Goal: Information Seeking & Learning: Learn about a topic

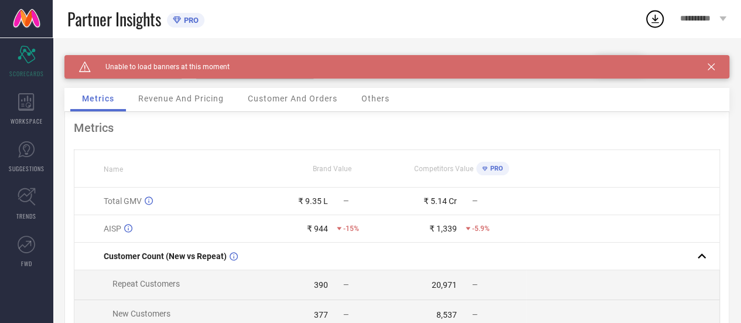
click at [189, 103] on span "Revenue And Pricing" at bounding box center [181, 98] width 86 height 9
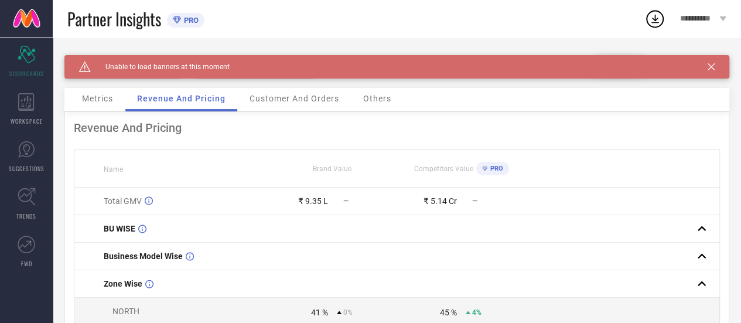
click at [107, 107] on div "Metrics" at bounding box center [97, 99] width 55 height 23
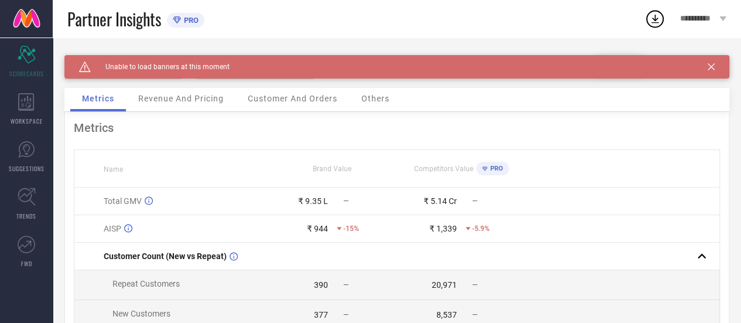
click at [168, 105] on div "Revenue And Pricing" at bounding box center [181, 99] width 109 height 23
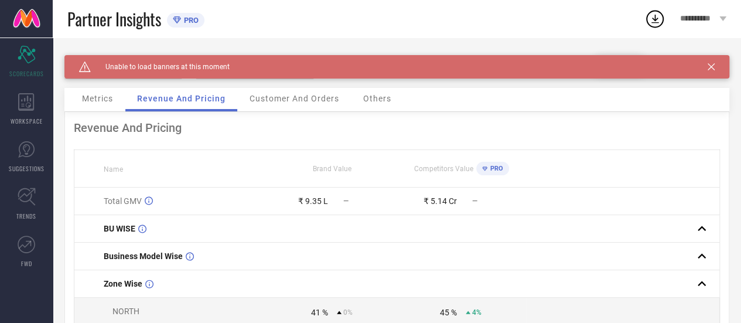
click at [114, 95] on div "Metrics" at bounding box center [97, 99] width 55 height 23
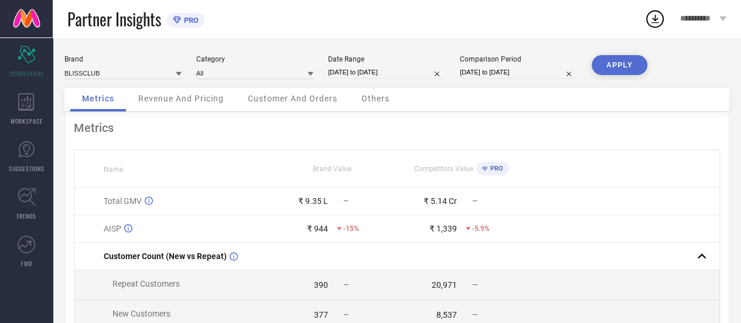
click at [376, 74] on input "30-09-2025 to 30-09-2025" at bounding box center [386, 72] width 117 height 12
select select "8"
select select "2025"
select select "9"
select select "2025"
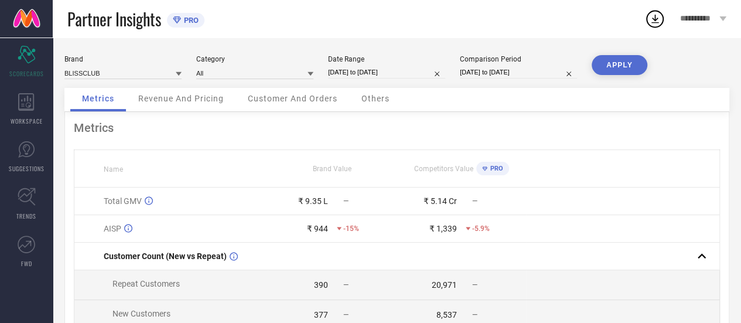
click at [232, 174] on th "Name" at bounding box center [171, 169] width 194 height 38
select select "8"
select select "2025"
select select "9"
select select "2025"
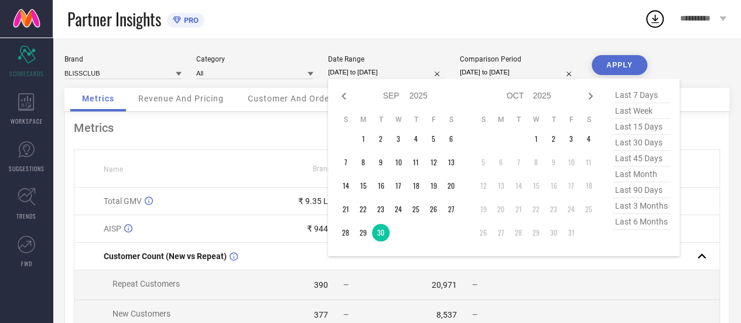
click at [358, 67] on input "30-09-2025 to 30-09-2025" at bounding box center [386, 72] width 117 height 12
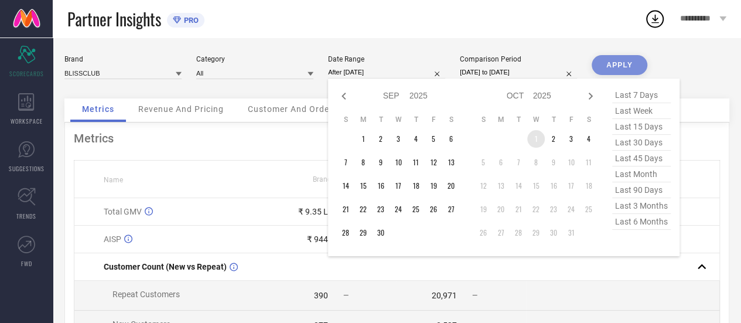
click at [535, 134] on td "1" at bounding box center [536, 139] width 18 height 18
type input "01-10-2025 to 04-10-2025"
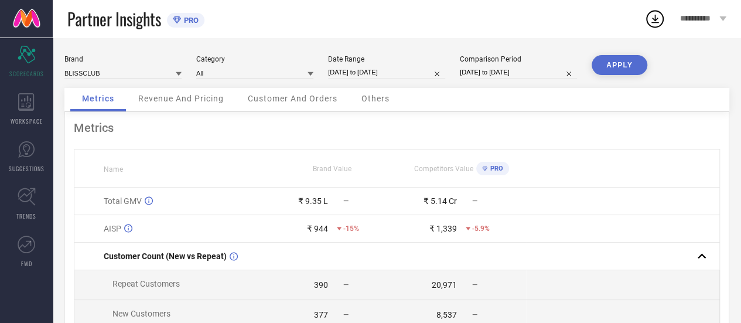
click at [617, 73] on button "APPLY" at bounding box center [620, 65] width 56 height 20
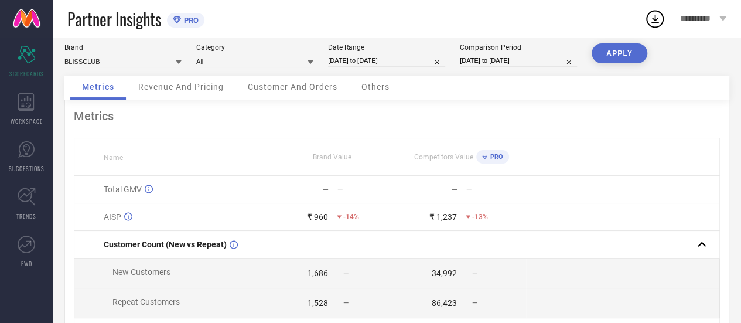
scroll to position [10, 0]
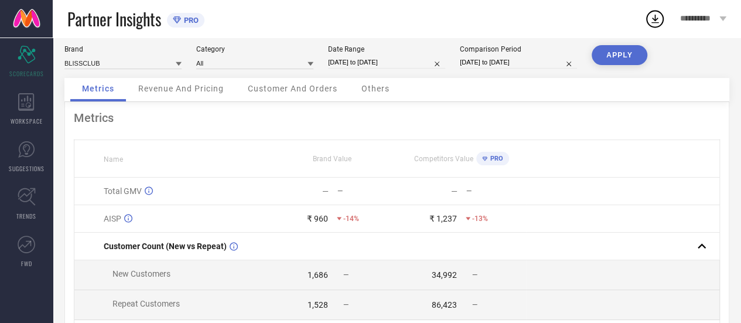
click at [183, 86] on span "Revenue And Pricing" at bounding box center [181, 88] width 86 height 9
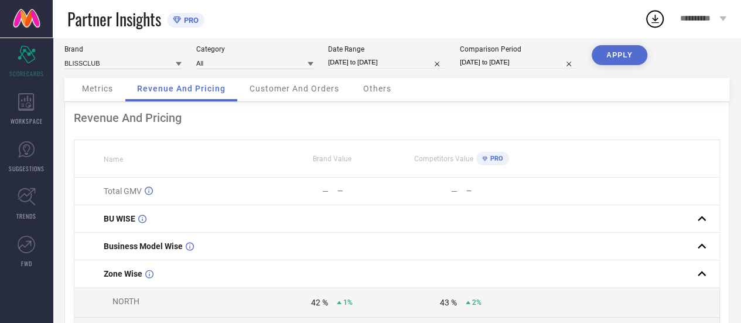
scroll to position [0, 0]
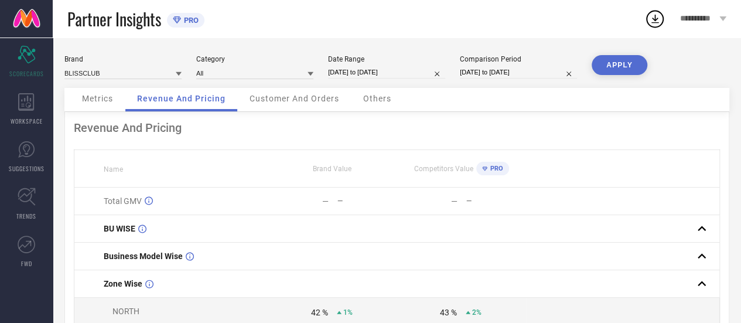
click at [720, 15] on div "**********" at bounding box center [704, 19] width 76 height 38
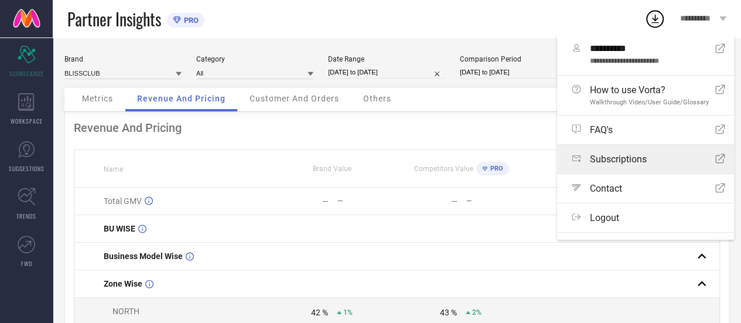
click at [654, 159] on div "Subscriptions Open Icon" at bounding box center [649, 159] width 154 height 11
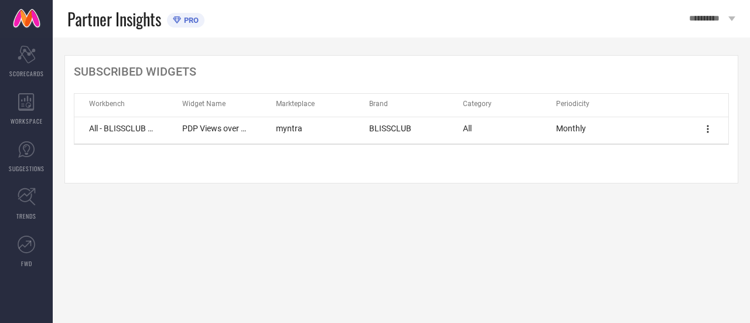
click at [708, 128] on icon at bounding box center [708, 129] width 2 height 8
click at [687, 144] on span "Edit" at bounding box center [689, 148] width 12 height 8
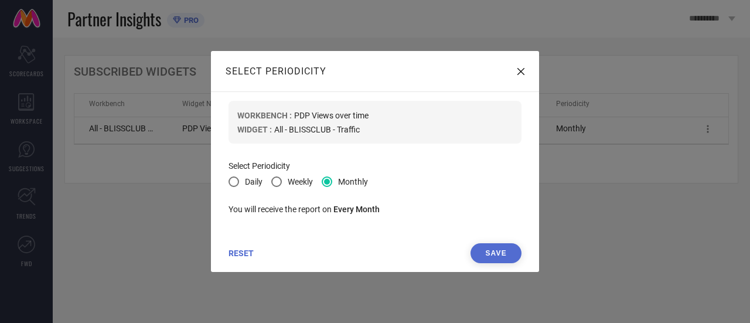
click at [522, 69] on icon at bounding box center [521, 71] width 7 height 7
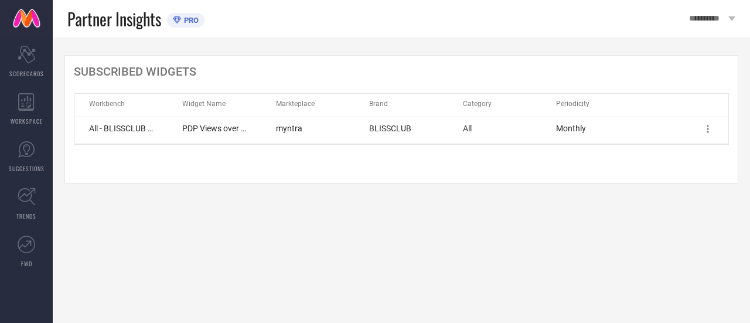
click at [189, 15] on div "PRO" at bounding box center [183, 20] width 32 height 15
click at [731, 22] on div "**********" at bounding box center [713, 19] width 76 height 38
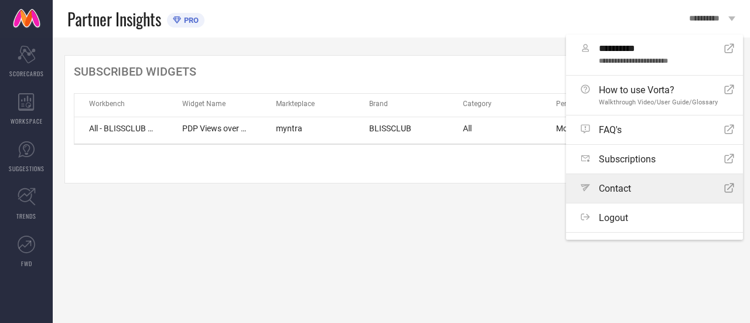
click at [652, 198] on link "Path Contact Open Icon" at bounding box center [654, 188] width 177 height 29
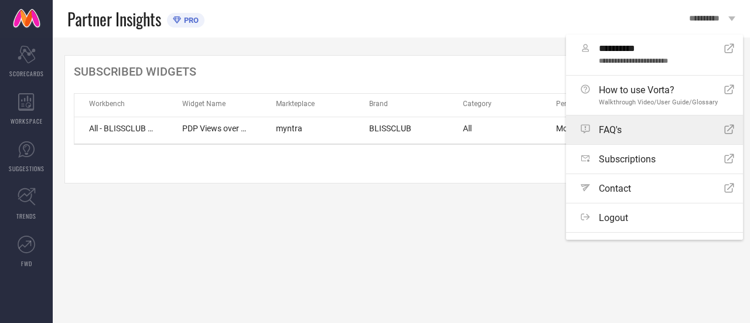
click at [683, 137] on link "FAQ's Open Icon" at bounding box center [654, 129] width 177 height 29
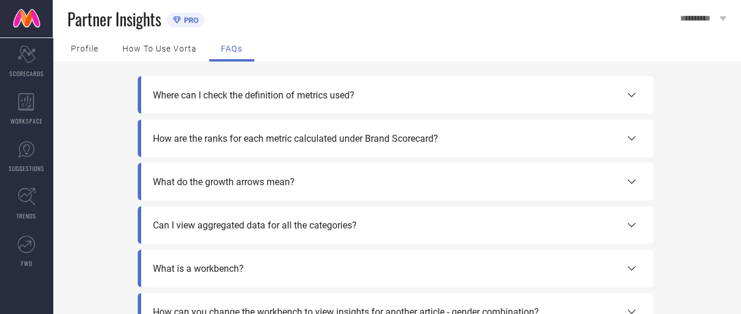
click at [547, 196] on div "What do the growth arrows mean?" at bounding box center [396, 182] width 516 height 38
click at [533, 184] on div "What do the growth arrows mean?" at bounding box center [396, 182] width 486 height 14
